Goal: Task Accomplishment & Management: Use online tool/utility

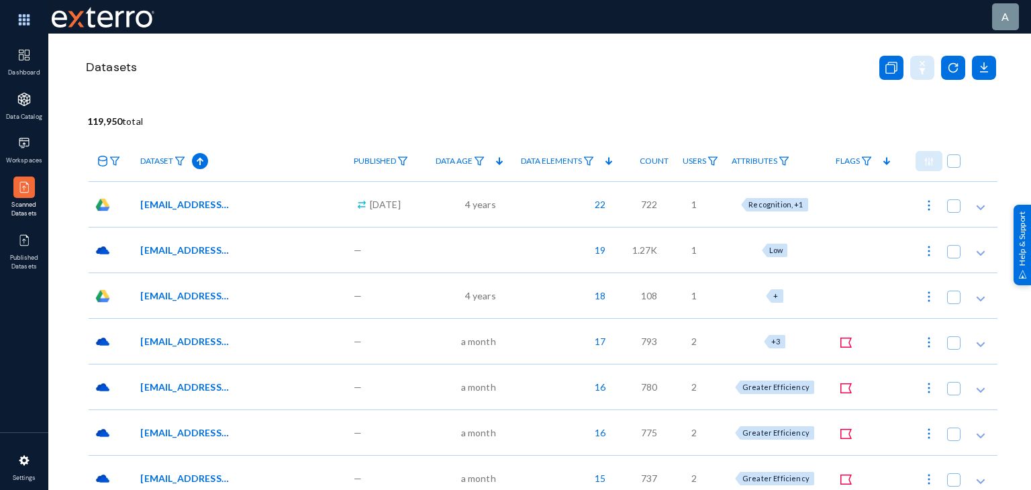
click at [927, 203] on img at bounding box center [928, 205] width 13 height 13
checkbox input "true"
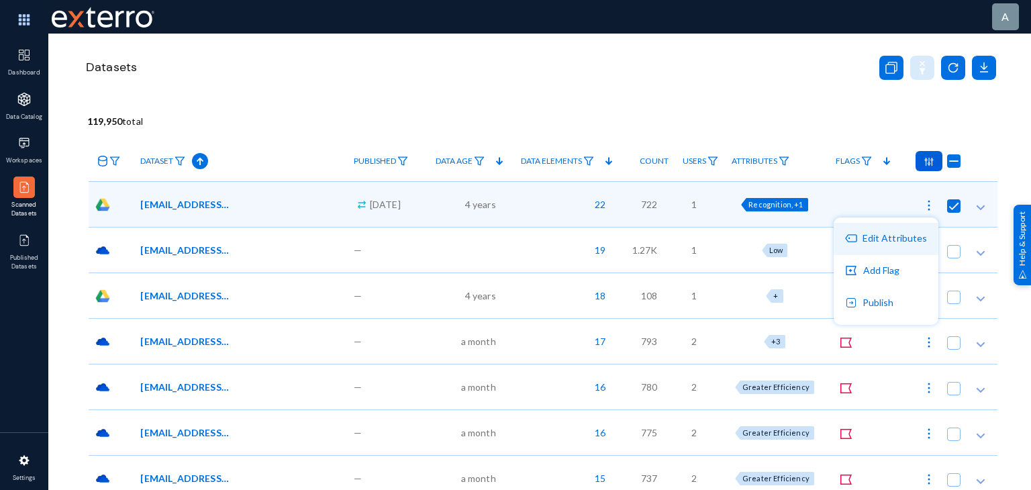
click at [903, 246] on button "Edit Attributes" at bounding box center [885, 239] width 105 height 32
checkbox input "true"
click at [648, 181] on div "Count" at bounding box center [643, 161] width 52 height 40
checkbox input "false"
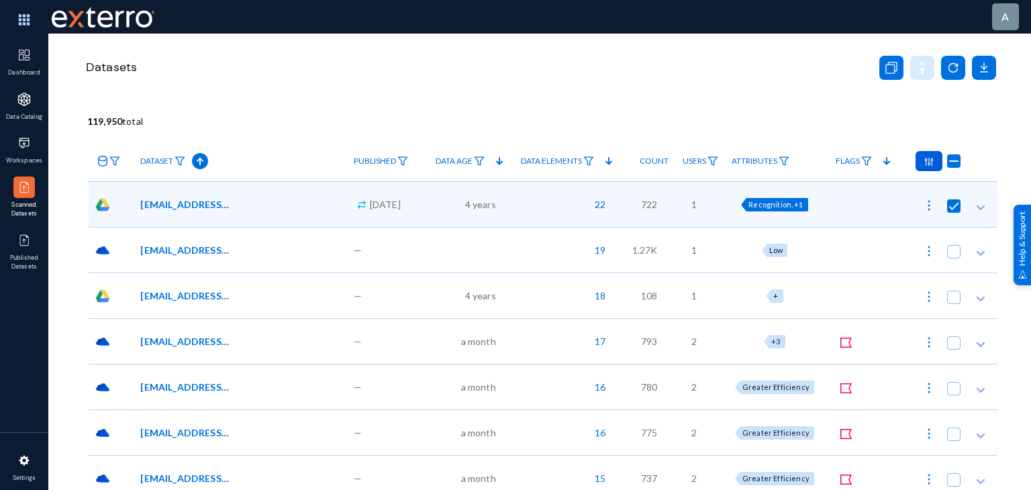
checkbox input "false"
